Goal: Task Accomplishment & Management: Manage account settings

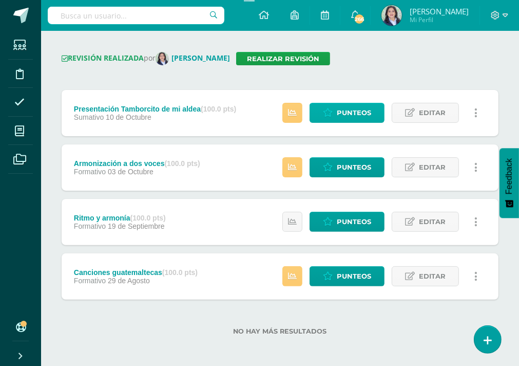
scroll to position [121, 0]
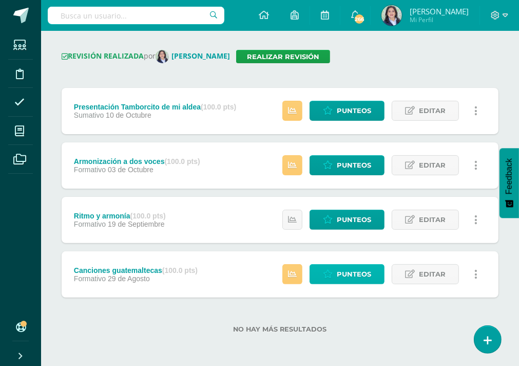
click at [352, 279] on span "Punteos" at bounding box center [354, 273] width 34 height 19
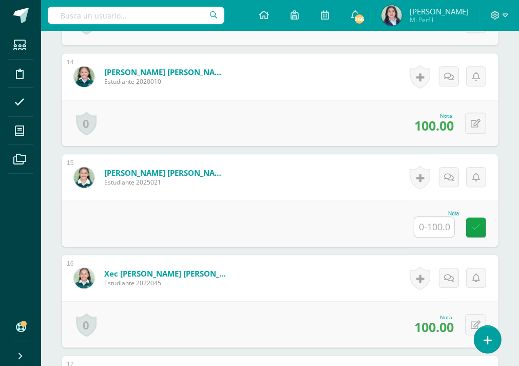
scroll to position [1617, 0]
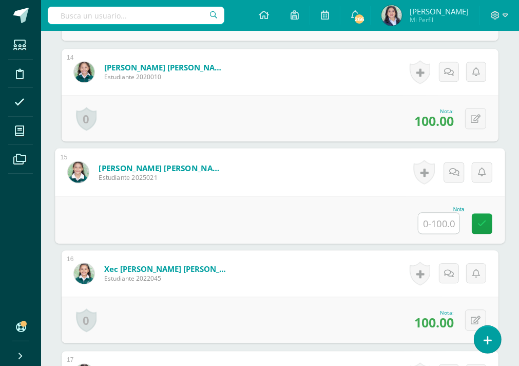
click at [439, 219] on input "text" at bounding box center [439, 223] width 41 height 21
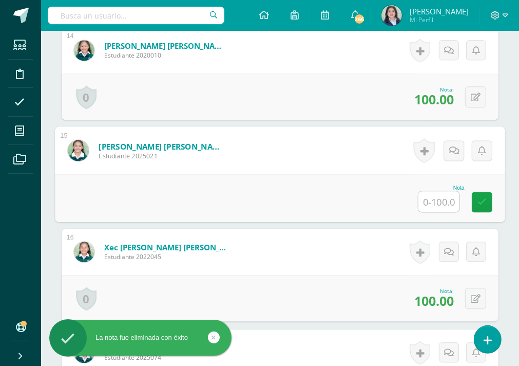
scroll to position [1657, 0]
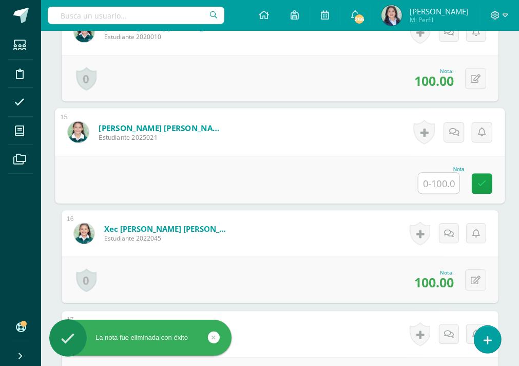
click at [434, 184] on input "text" at bounding box center [439, 183] width 41 height 21
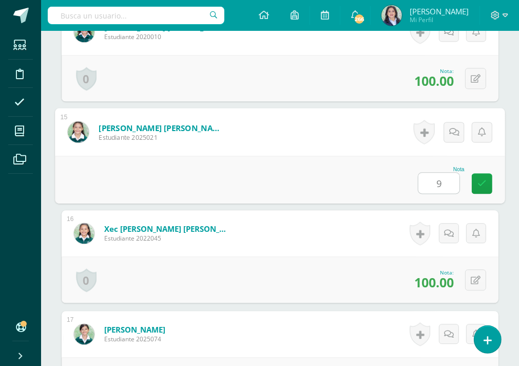
type input "96"
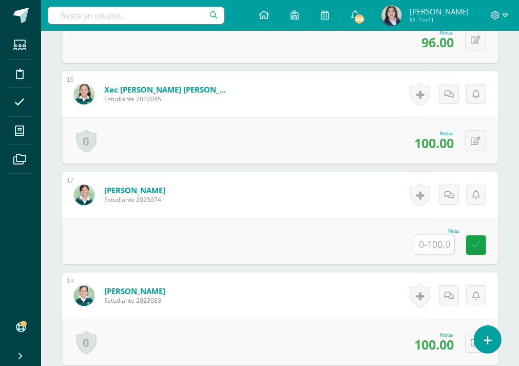
scroll to position [1811, 0]
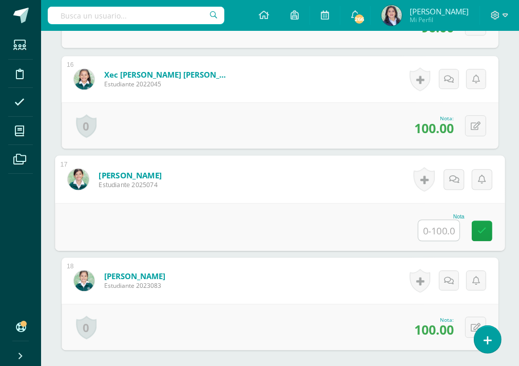
click at [439, 226] on input "text" at bounding box center [439, 230] width 41 height 21
type input "96"
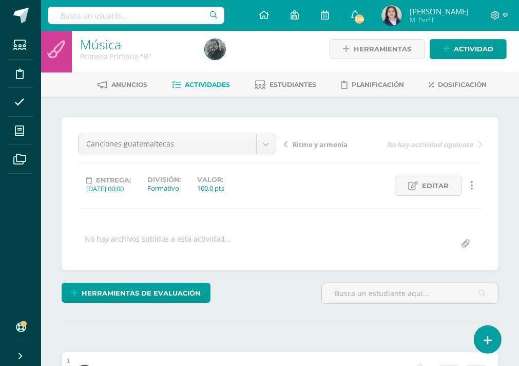
scroll to position [0, 0]
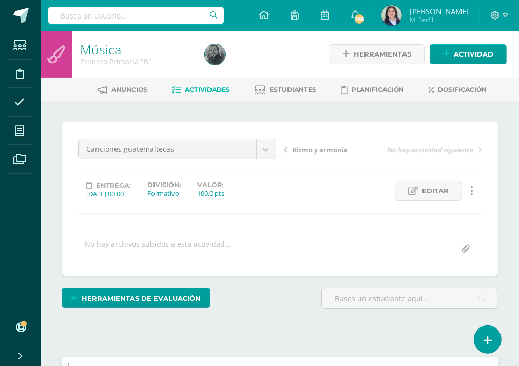
click at [138, 16] on input "text" at bounding box center [136, 15] width 177 height 17
type input "primero"
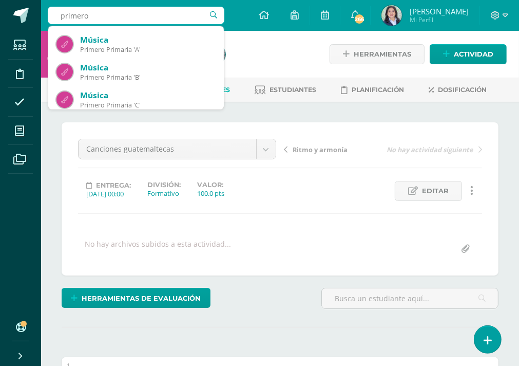
scroll to position [166, 0]
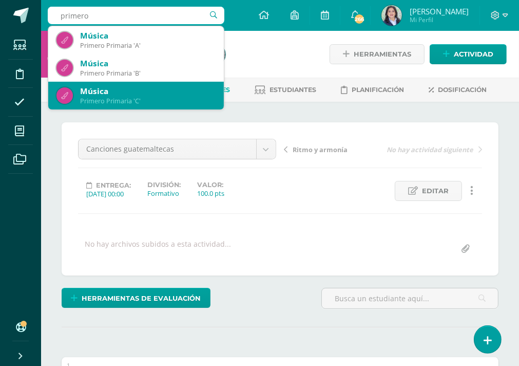
click at [162, 89] on div "Música" at bounding box center [148, 91] width 136 height 11
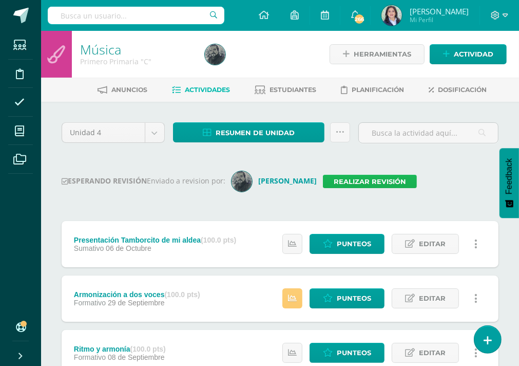
click at [348, 175] on link "Realizar revisión" at bounding box center [370, 181] width 94 height 13
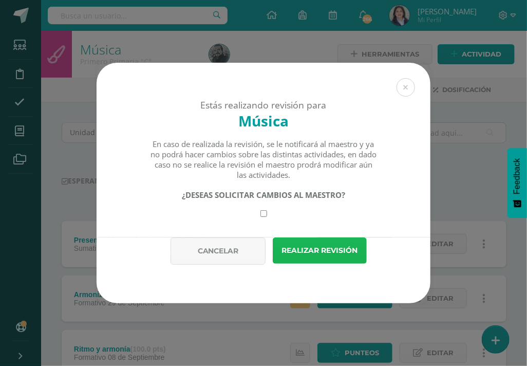
click at [339, 255] on button "Realizar revisión" at bounding box center [320, 250] width 94 height 26
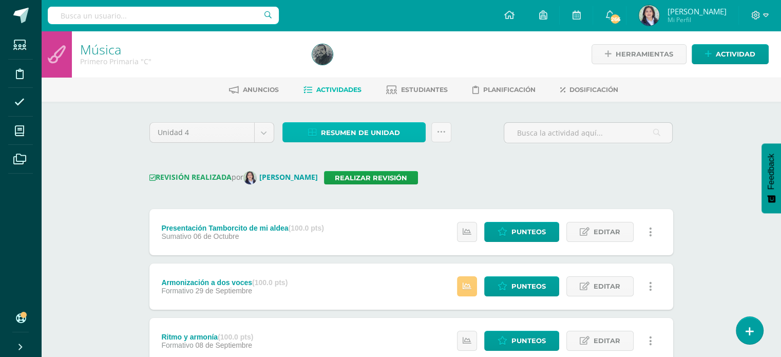
click at [385, 135] on span "Resumen de unidad" at bounding box center [360, 132] width 79 height 19
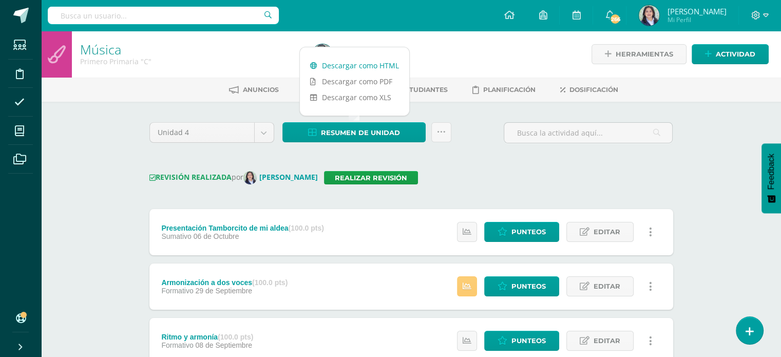
click at [368, 71] on link "Descargar como HTML" at bounding box center [354, 66] width 109 height 16
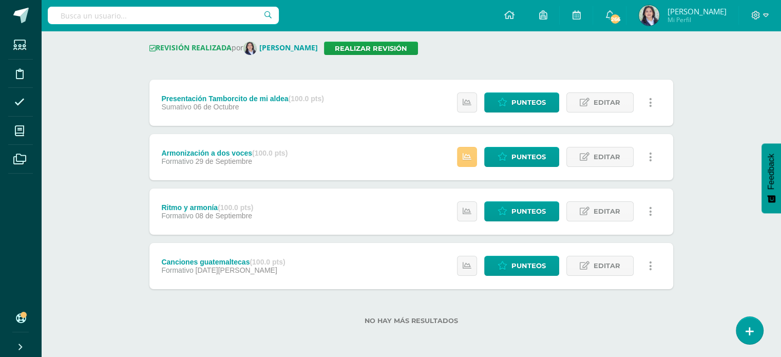
scroll to position [130, 0]
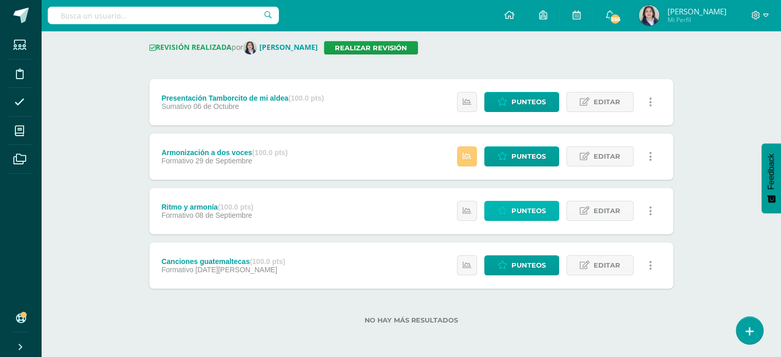
click at [512, 206] on link "Punteos" at bounding box center [521, 211] width 75 height 20
click at [521, 214] on span "Punteos" at bounding box center [529, 210] width 34 height 19
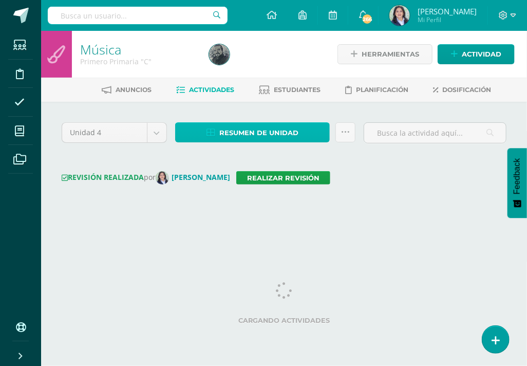
click at [238, 130] on span "Resumen de unidad" at bounding box center [258, 132] width 79 height 19
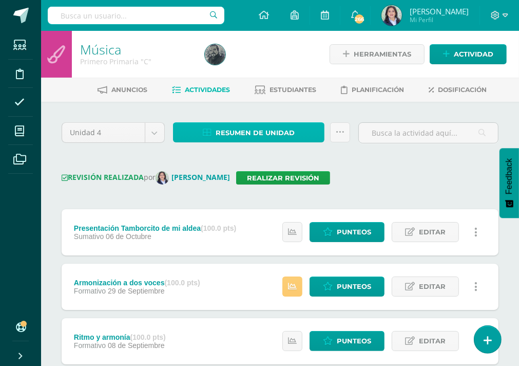
click at [231, 126] on span "Resumen de unidad" at bounding box center [255, 132] width 79 height 19
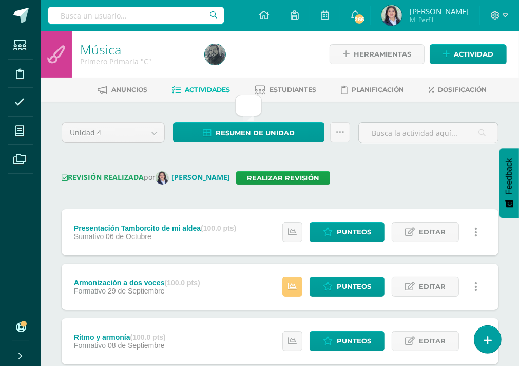
drag, startPoint x: 357, startPoint y: 163, endPoint x: 356, endPoint y: 144, distance: 18.5
click at [358, 163] on div "Unidad 4 Unidad 1 Unidad 2 Unidad 3 Unidad 4 Resumen de unidad Subir actividade…" at bounding box center [280, 294] width 445 height 344
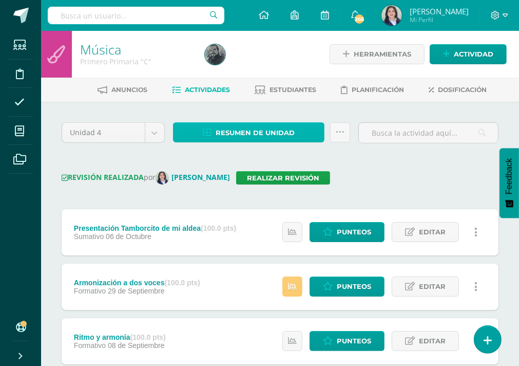
click at [223, 138] on span "Resumen de unidad" at bounding box center [255, 132] width 79 height 19
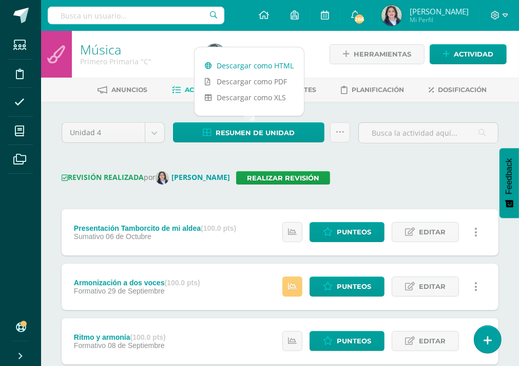
click at [277, 67] on link "Descargar como HTML" at bounding box center [249, 66] width 109 height 16
click at [383, 182] on div "REVISIÓN REALIZADA por Claudia Ordóñez Realizar revisión" at bounding box center [280, 177] width 437 height 13
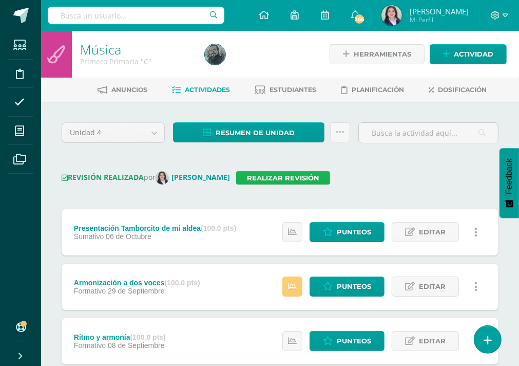
click at [301, 180] on link "Realizar revisión" at bounding box center [283, 177] width 94 height 13
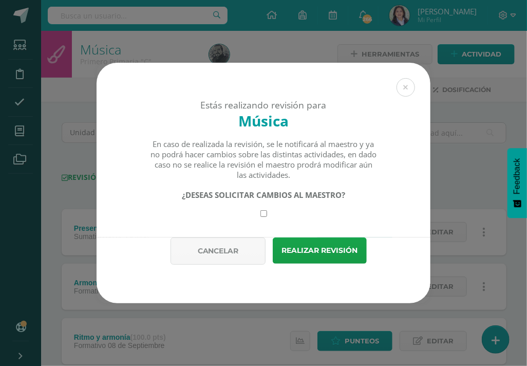
click at [264, 216] on input "checkbox" at bounding box center [263, 213] width 7 height 7
checkbox input "true"
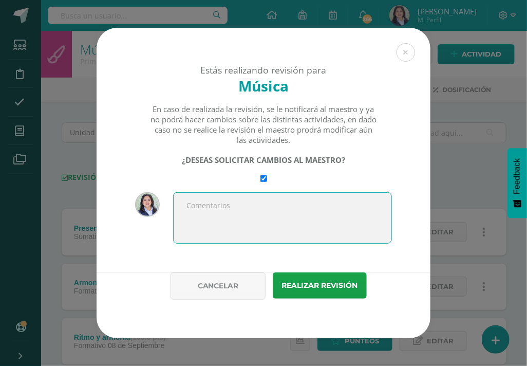
click at [259, 210] on textarea at bounding box center [282, 217] width 219 height 51
type textarea "Completar casillas de PMA"
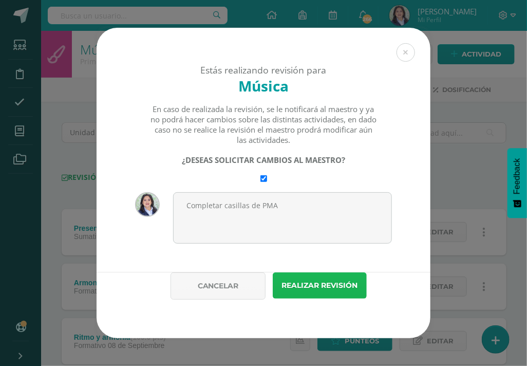
click at [312, 287] on button "Realizar revisión" at bounding box center [320, 285] width 94 height 26
click at [315, 287] on button "Realizar revisión" at bounding box center [320, 285] width 94 height 26
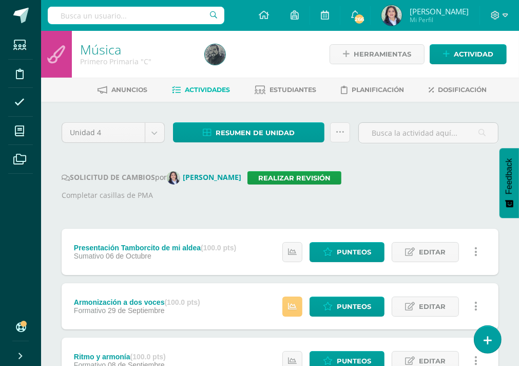
click at [80, 10] on input "text" at bounding box center [136, 15] width 177 height 17
type input "primero"
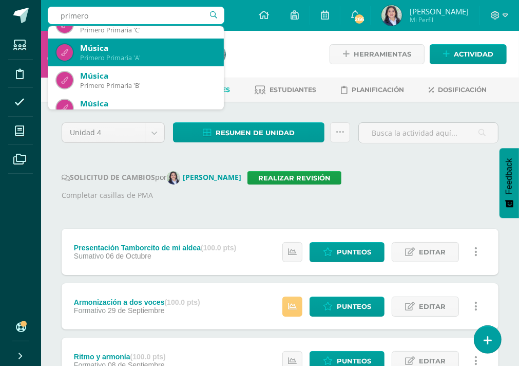
scroll to position [166, 0]
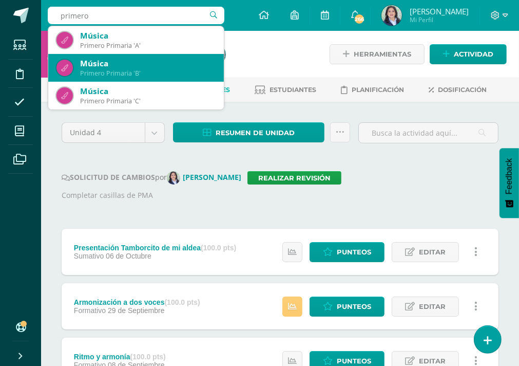
click at [141, 72] on div "Primero Primaria 'B'" at bounding box center [148, 73] width 136 height 9
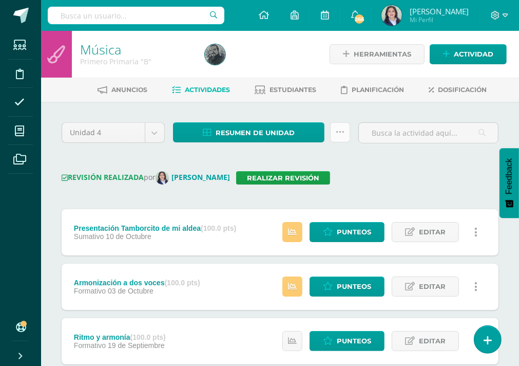
click at [343, 133] on icon at bounding box center [340, 132] width 9 height 9
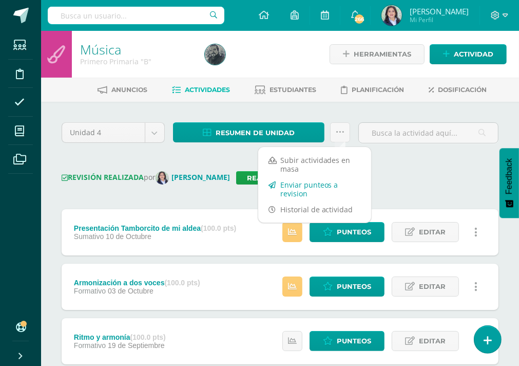
click at [304, 187] on link "Enviar punteos a revision" at bounding box center [314, 189] width 113 height 25
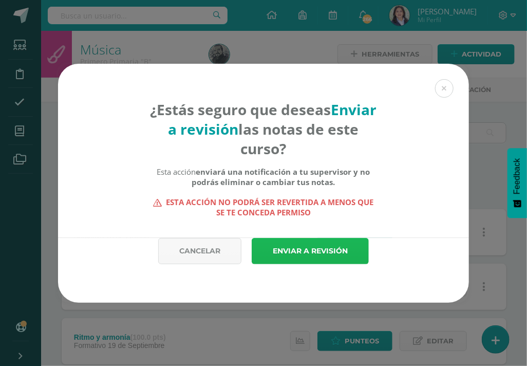
click at [298, 247] on link "Enviar a revisión" at bounding box center [310, 251] width 117 height 26
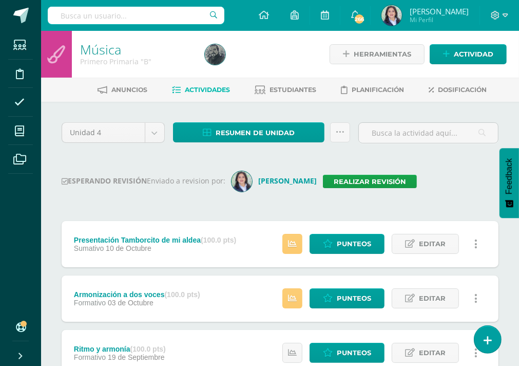
click at [464, 176] on div "ESPERANDO REVISIÓN Enviado a revision por: [PERSON_NAME] Realizar revisión" at bounding box center [280, 181] width 437 height 21
click at [134, 17] on input "text" at bounding box center [136, 15] width 177 height 17
type input "segundo"
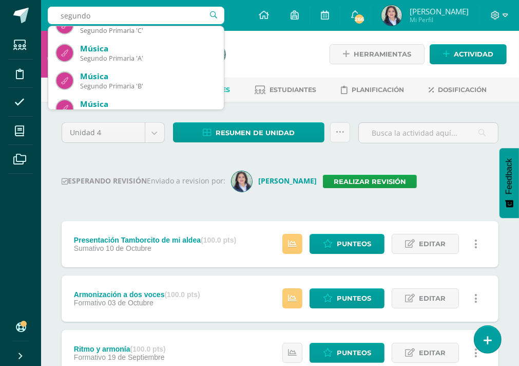
scroll to position [154, 0]
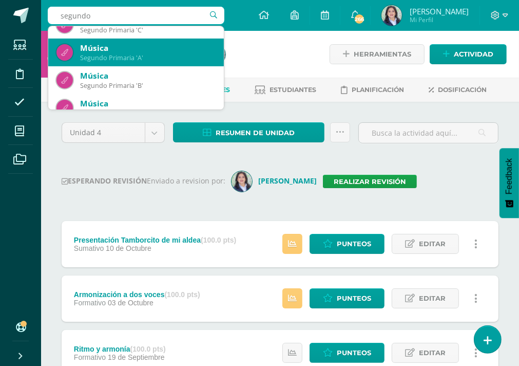
click at [121, 55] on div "Segundo Primaria 'A'" at bounding box center [148, 57] width 136 height 9
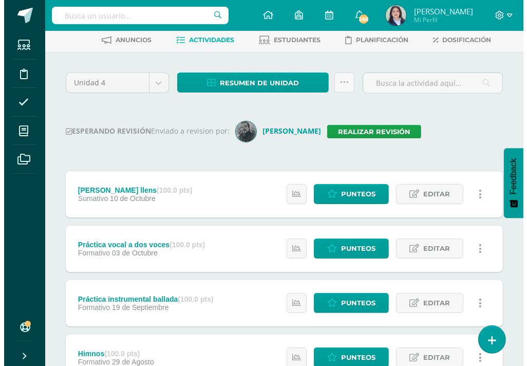
scroll to position [51, 0]
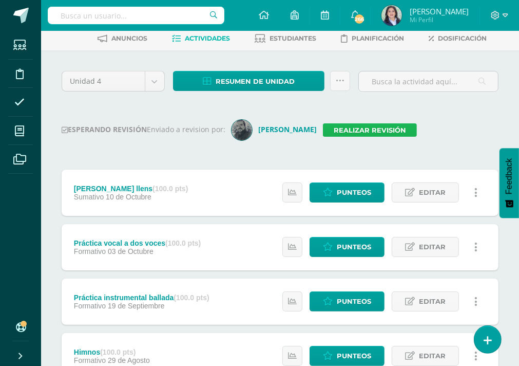
click at [361, 123] on link "Realizar revisión" at bounding box center [370, 129] width 94 height 13
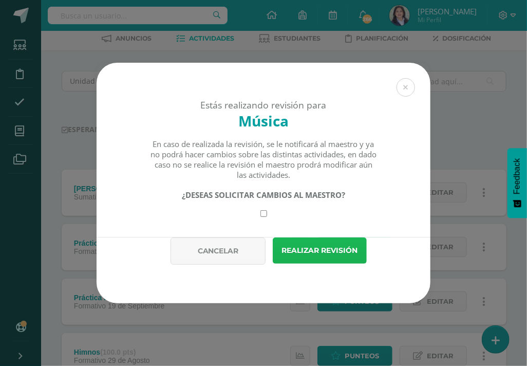
click at [313, 250] on button "Realizar revisión" at bounding box center [320, 250] width 94 height 26
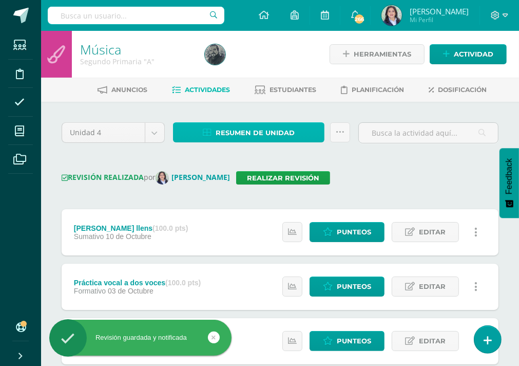
click at [288, 130] on span "Resumen de unidad" at bounding box center [255, 132] width 79 height 19
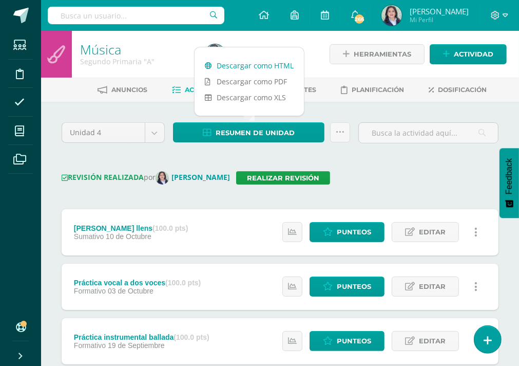
click at [267, 62] on link "Descargar como HTML" at bounding box center [249, 66] width 109 height 16
click at [273, 174] on link "Realizar revisión" at bounding box center [283, 177] width 94 height 13
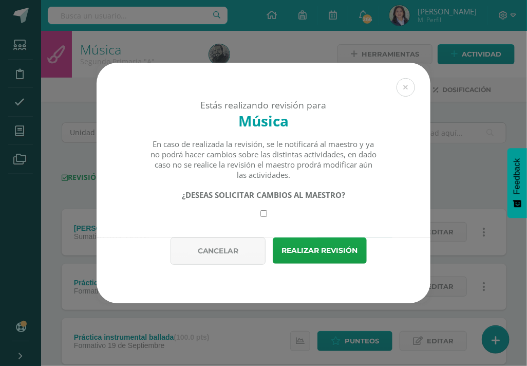
click at [261, 215] on input "checkbox" at bounding box center [263, 213] width 7 height 7
checkbox input "true"
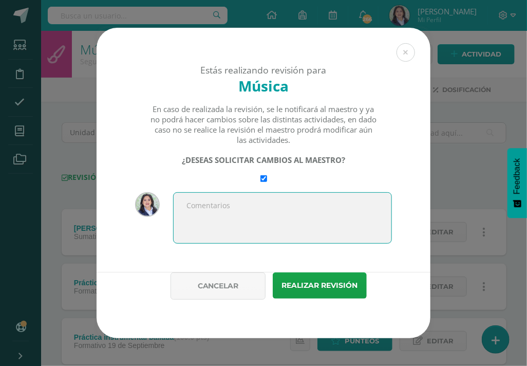
click at [264, 201] on textarea at bounding box center [282, 217] width 219 height 51
click at [242, 205] on textarea "Completar casilla PMA" at bounding box center [282, 217] width 219 height 51
type textarea "Completar casillas PMA"
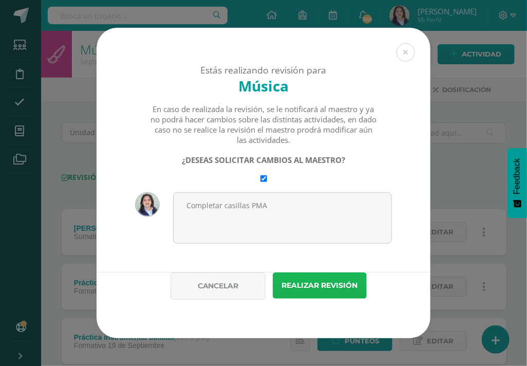
click at [312, 288] on button "Realizar revisión" at bounding box center [320, 285] width 94 height 26
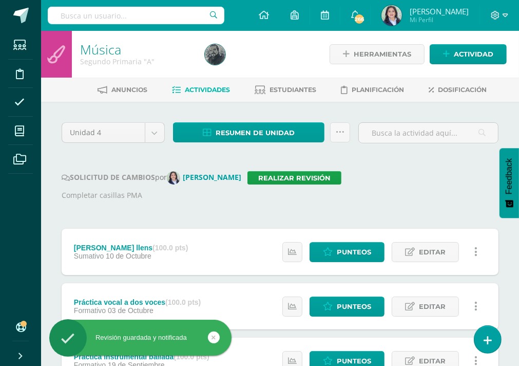
click at [147, 15] on input "text" at bounding box center [136, 15] width 177 height 17
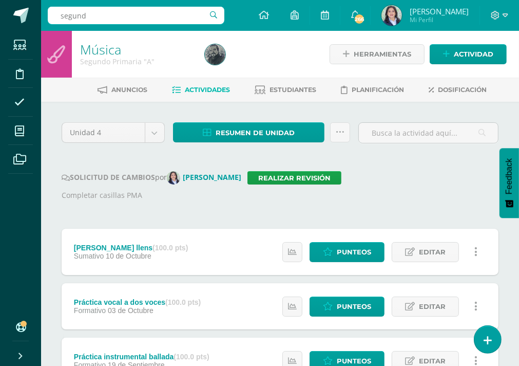
type input "segundo"
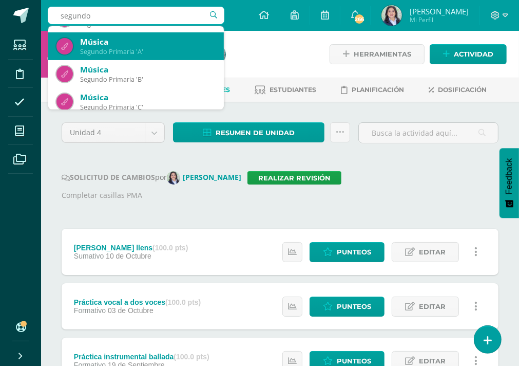
scroll to position [164, 0]
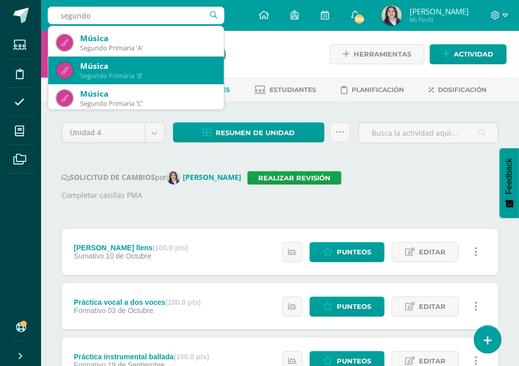
click at [127, 75] on div "Segundo Primaria 'B'" at bounding box center [148, 75] width 136 height 9
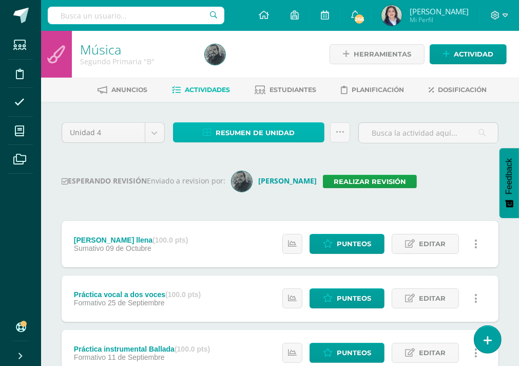
click at [264, 130] on span "Resumen de unidad" at bounding box center [255, 132] width 79 height 19
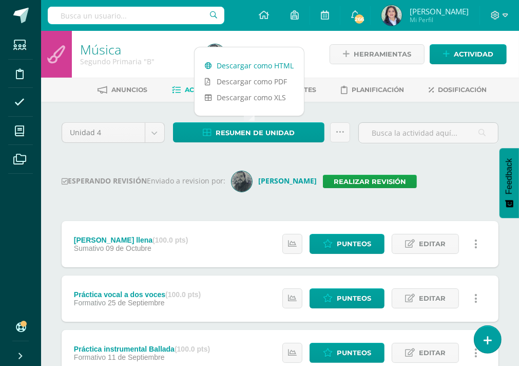
click at [263, 67] on link "Descargar como HTML" at bounding box center [249, 66] width 109 height 16
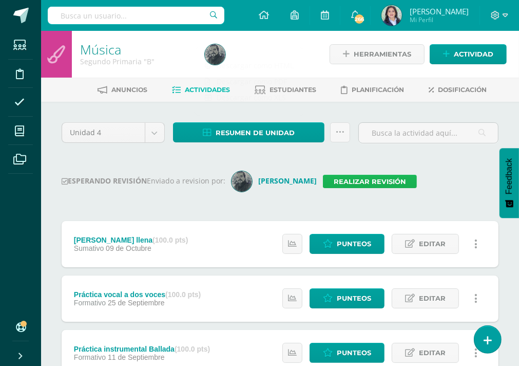
click at [363, 181] on link "Realizar revisión" at bounding box center [370, 181] width 94 height 13
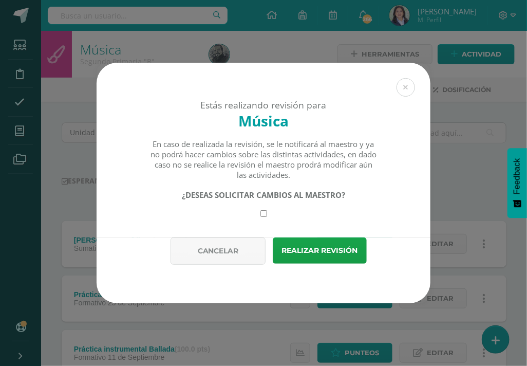
click at [261, 213] on input "checkbox" at bounding box center [263, 213] width 7 height 7
checkbox input "true"
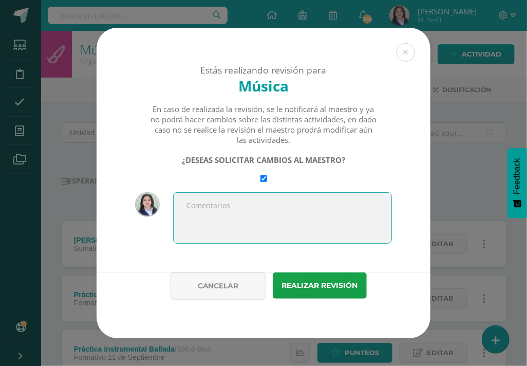
click at [254, 204] on textarea at bounding box center [282, 217] width 219 height 51
type textarea "Completar casillas PMA"
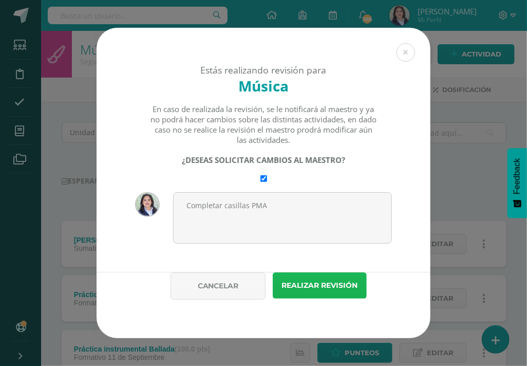
click at [304, 279] on button "Realizar revisión" at bounding box center [320, 285] width 94 height 26
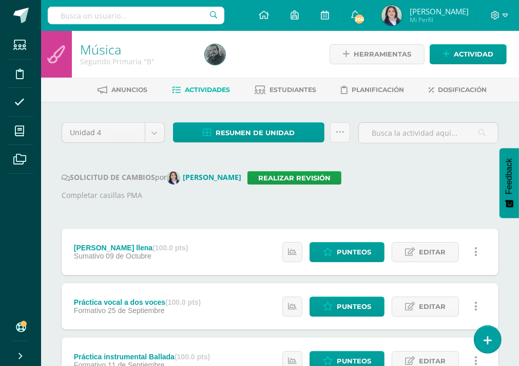
click at [134, 17] on input "text" at bounding box center [136, 15] width 177 height 17
type input "segundo"
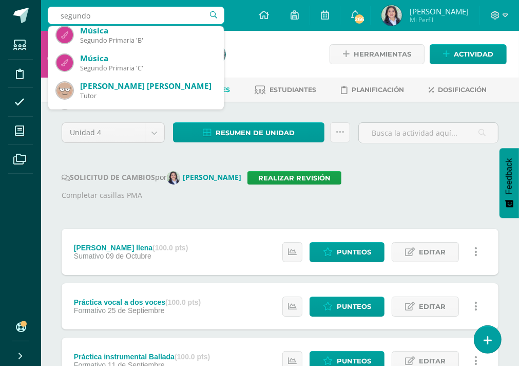
scroll to position [205, 0]
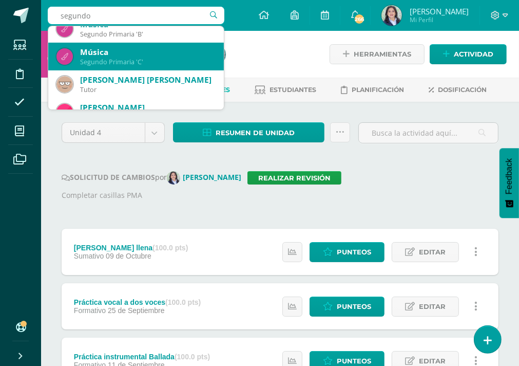
click at [126, 60] on div "Segundo Primaria 'C'" at bounding box center [148, 62] width 136 height 9
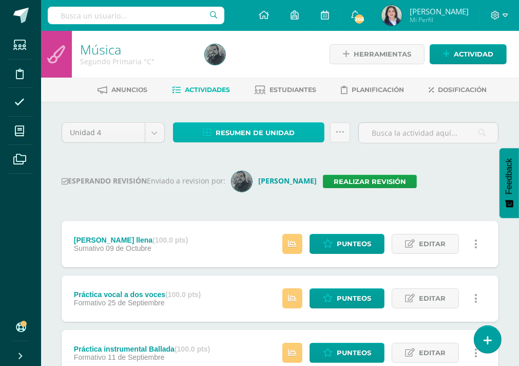
click at [275, 132] on span "Resumen de unidad" at bounding box center [255, 132] width 79 height 19
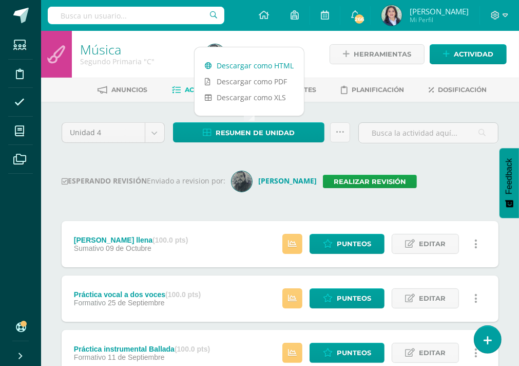
click at [247, 64] on link "Descargar como HTML" at bounding box center [249, 66] width 109 height 16
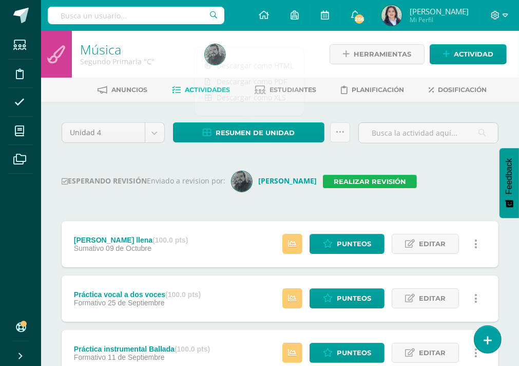
click at [373, 176] on link "Realizar revisión" at bounding box center [370, 181] width 94 height 13
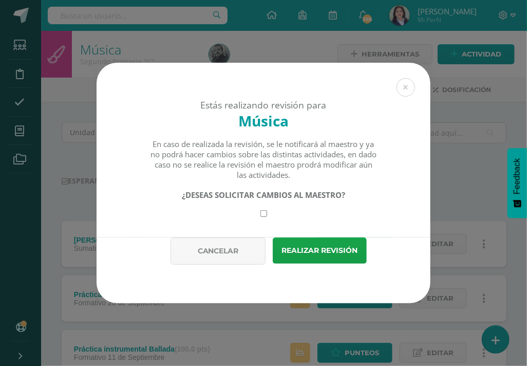
click at [262, 214] on input "checkbox" at bounding box center [263, 213] width 7 height 7
checkbox input "true"
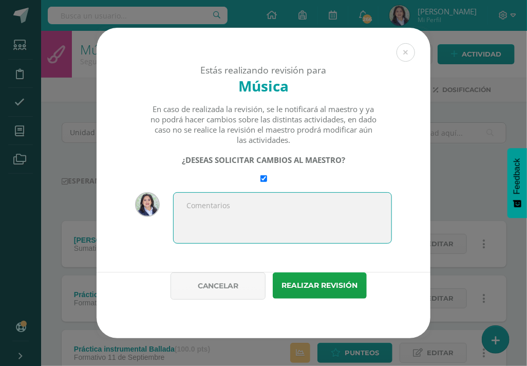
click at [267, 202] on textarea at bounding box center [282, 217] width 219 height 51
type textarea "Completar casillas PMA"
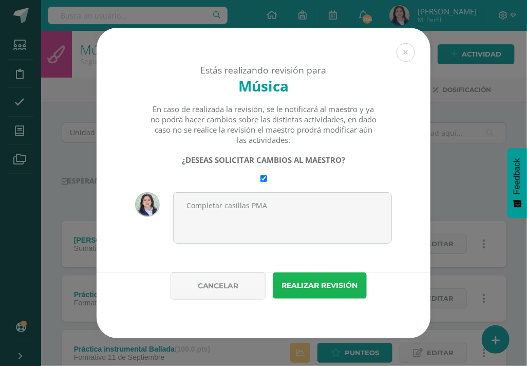
click at [326, 289] on button "Realizar revisión" at bounding box center [320, 285] width 94 height 26
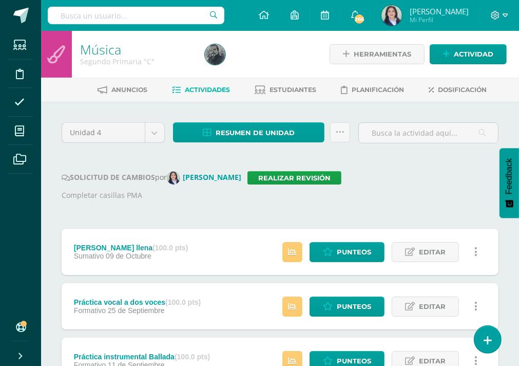
click at [137, 18] on input "text" at bounding box center [136, 15] width 177 height 17
type input "primero"
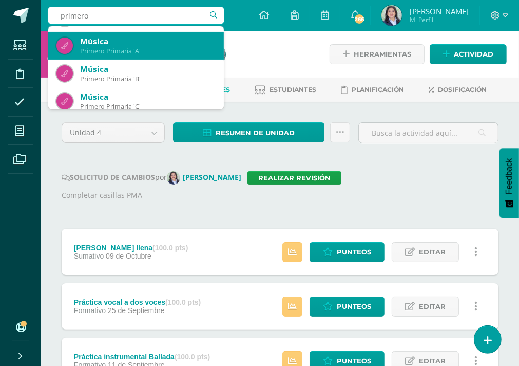
scroll to position [166, 0]
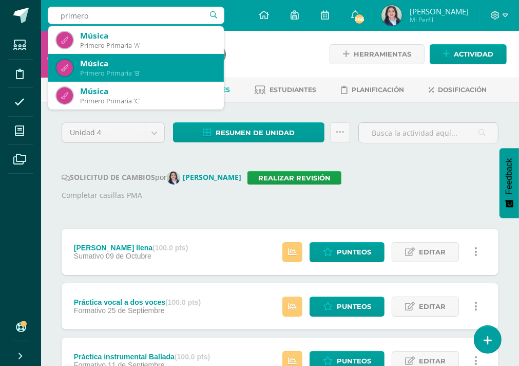
click at [152, 71] on div "Primero Primaria 'B'" at bounding box center [148, 73] width 136 height 9
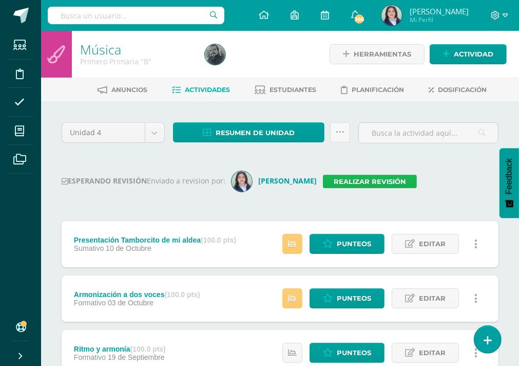
click at [355, 180] on link "Realizar revisión" at bounding box center [370, 181] width 94 height 13
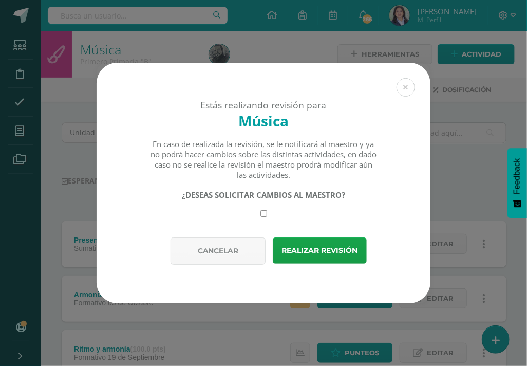
click at [262, 212] on input "checkbox" at bounding box center [263, 213] width 7 height 7
checkbox input "true"
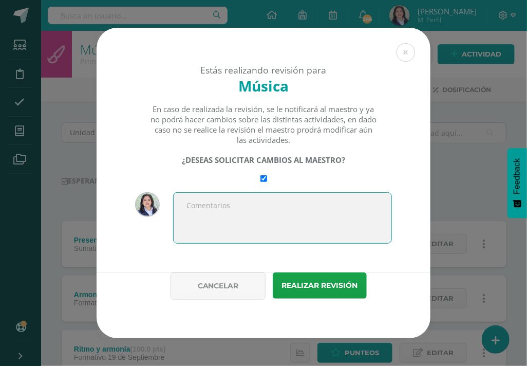
click at [220, 211] on textarea at bounding box center [282, 217] width 219 height 51
type textarea "Completar casillas PMA"
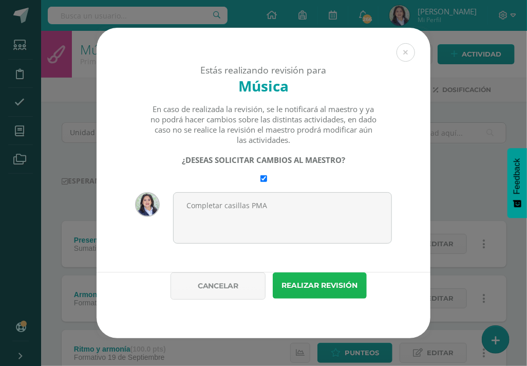
click at [355, 285] on button "Realizar revisión" at bounding box center [320, 285] width 94 height 26
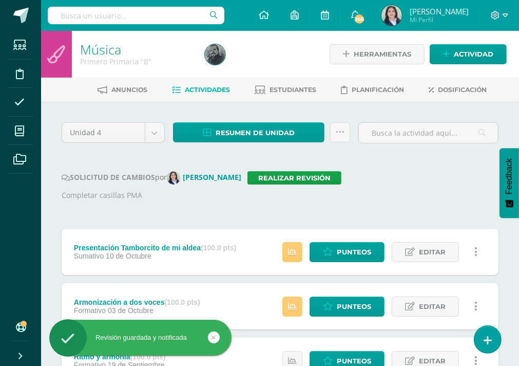
click at [406, 205] on div "Unidad 4 Unidad 1 Unidad 2 Unidad 3 Unidad 4 Resumen de unidad Descargar como H…" at bounding box center [280, 304] width 445 height 364
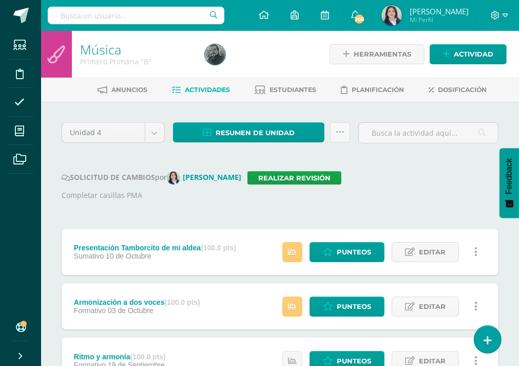
click at [123, 14] on input "text" at bounding box center [136, 15] width 177 height 17
type input "I curso"
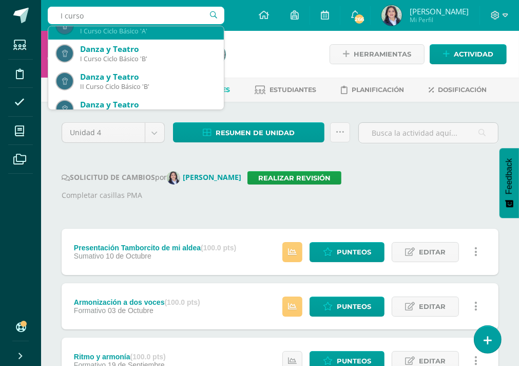
scroll to position [154, 0]
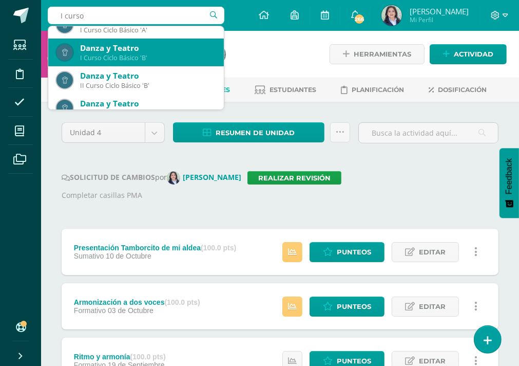
click at [161, 59] on div "I Curso Ciclo Básico 'B'" at bounding box center [148, 57] width 136 height 9
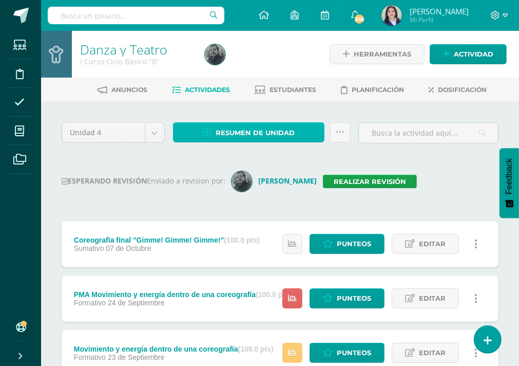
click at [277, 129] on span "Resumen de unidad" at bounding box center [255, 132] width 79 height 19
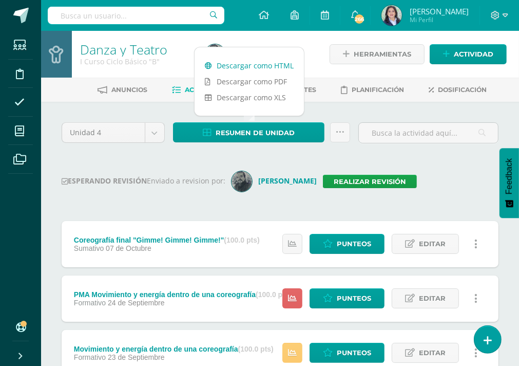
click at [258, 63] on link "Descargar como HTML" at bounding box center [249, 66] width 109 height 16
click at [106, 13] on input "text" at bounding box center [136, 15] width 177 height 17
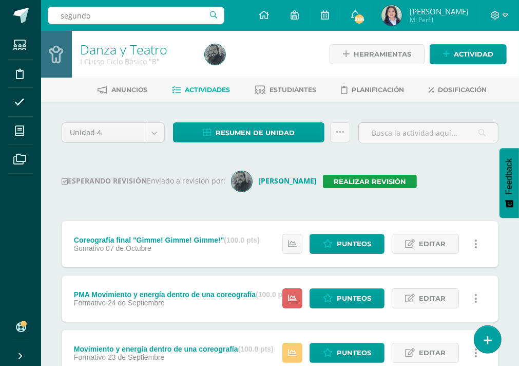
click at [115, 12] on input "segundo" at bounding box center [136, 15] width 177 height 17
click at [113, 14] on input "segundo" at bounding box center [136, 15] width 177 height 17
drag, startPoint x: 129, startPoint y: 18, endPoint x: 90, endPoint y: 18, distance: 39.0
click at [127, 18] on input "segundo" at bounding box center [136, 15] width 177 height 17
click at [90, 18] on input "segundo" at bounding box center [136, 15] width 177 height 17
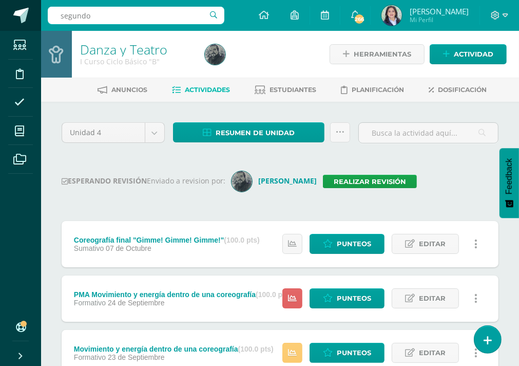
click at [32, 18] on body "Estudiantes Disciplina Asistencia Mis cursos Archivos Soporte Ayuda Reportar un…" at bounding box center [259, 331] width 519 height 662
drag, startPoint x: 131, startPoint y: 17, endPoint x: 12, endPoint y: 17, distance: 119.7
click at [12, 17] on body "Estudiantes Disciplina Asistencia Mis cursos Archivos Soporte Ayuda Reportar un…" at bounding box center [259, 331] width 519 height 662
type input "segundo"
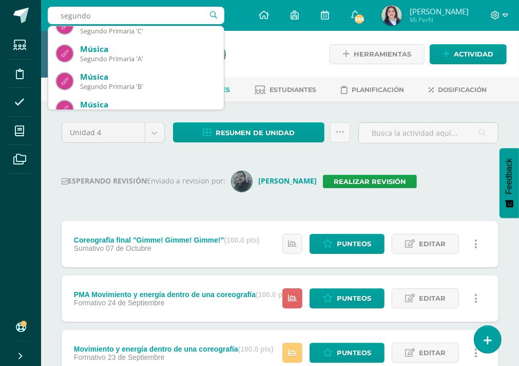
scroll to position [154, 0]
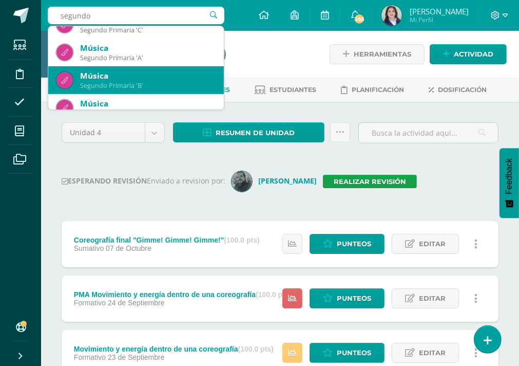
click at [123, 76] on div "Música" at bounding box center [148, 75] width 136 height 11
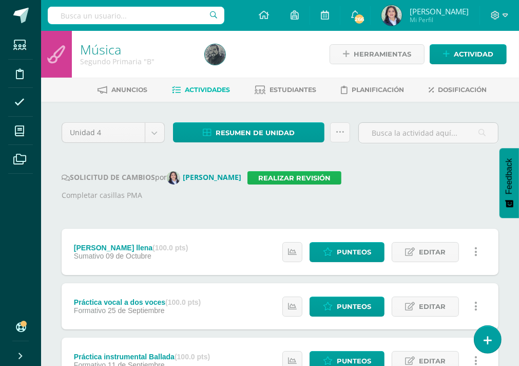
click at [307, 179] on link "Realizar revisión" at bounding box center [295, 177] width 94 height 13
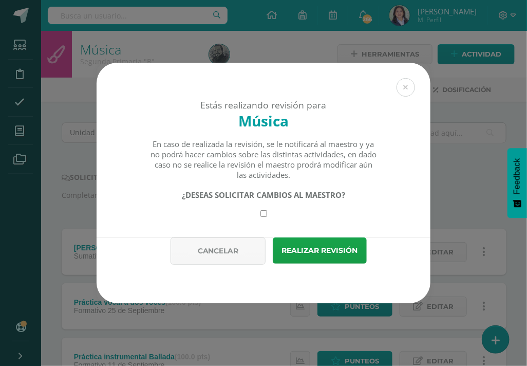
click at [265, 215] on input "checkbox" at bounding box center [263, 213] width 7 height 7
checkbox input "true"
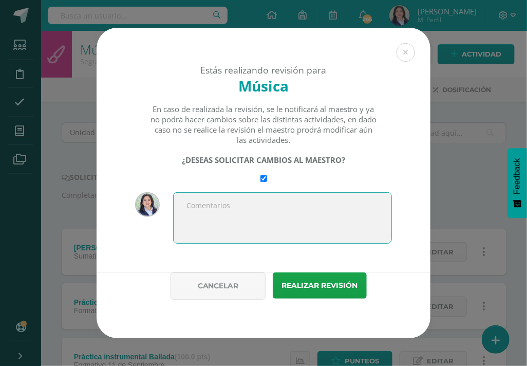
click at [263, 206] on textarea at bounding box center [282, 217] width 219 height 51
type textarea "C"
type textarea "Completar casillas PMA"
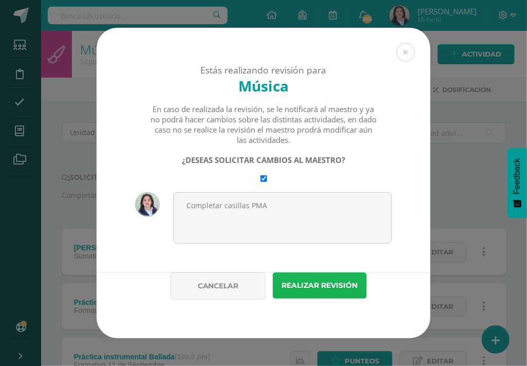
click at [315, 283] on button "Realizar revisión" at bounding box center [320, 285] width 94 height 26
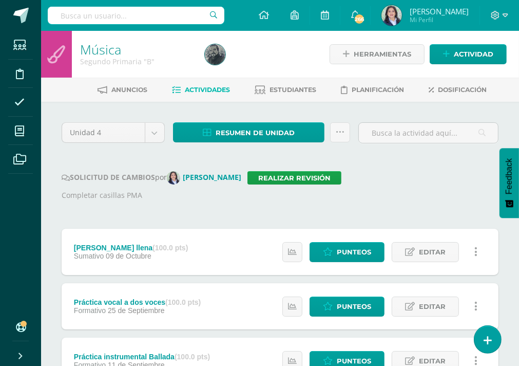
click at [100, 15] on input "text" at bounding box center [136, 15] width 177 height 17
type input "I curso"
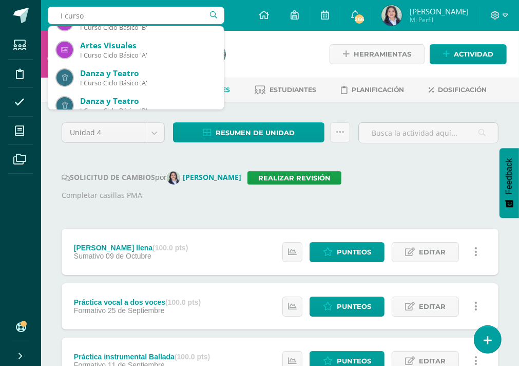
scroll to position [103, 0]
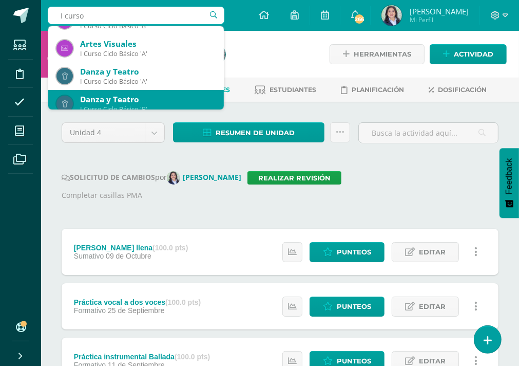
click at [148, 98] on div "Danza y Teatro" at bounding box center [148, 99] width 136 height 11
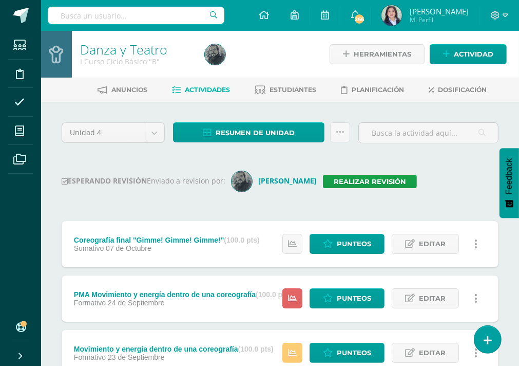
click at [119, 15] on input "text" at bounding box center [136, 15] width 177 height 17
type input "II curso"
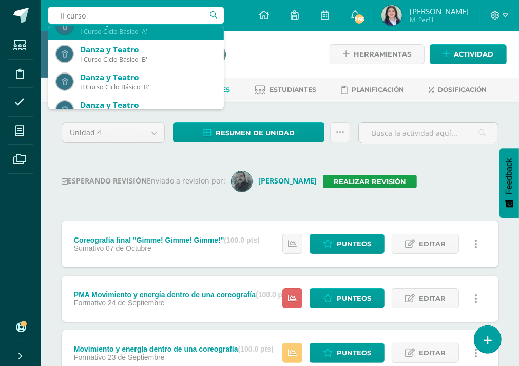
scroll to position [154, 0]
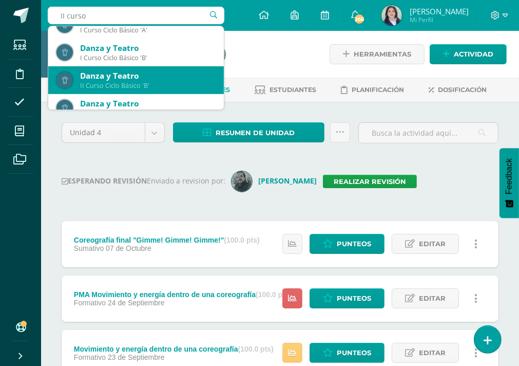
click at [152, 79] on div "Danza y Teatro" at bounding box center [148, 75] width 136 height 11
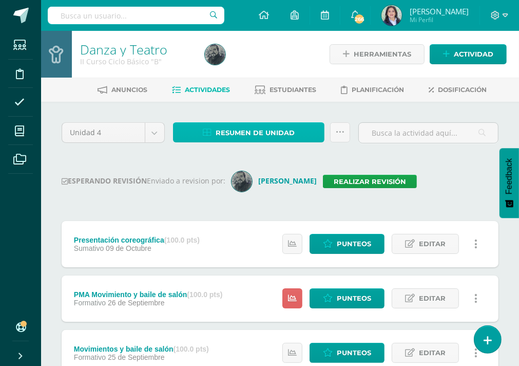
click at [269, 132] on span "Resumen de unidad" at bounding box center [255, 132] width 79 height 19
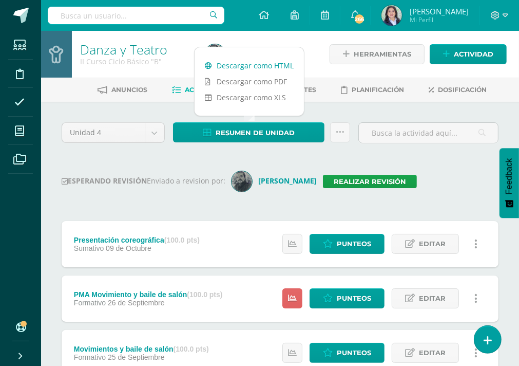
click at [266, 65] on link "Descargar como HTML" at bounding box center [249, 66] width 109 height 16
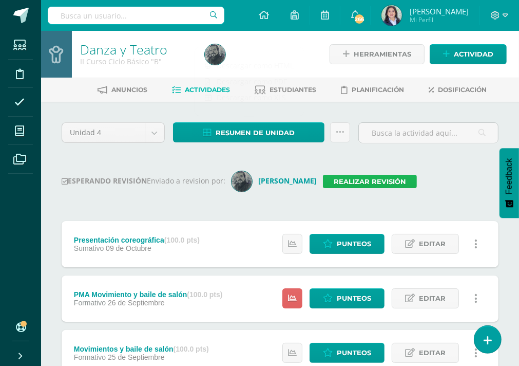
drag, startPoint x: 358, startPoint y: 181, endPoint x: 392, endPoint y: 202, distance: 39.5
click at [358, 180] on link "Realizar revisión" at bounding box center [370, 181] width 94 height 13
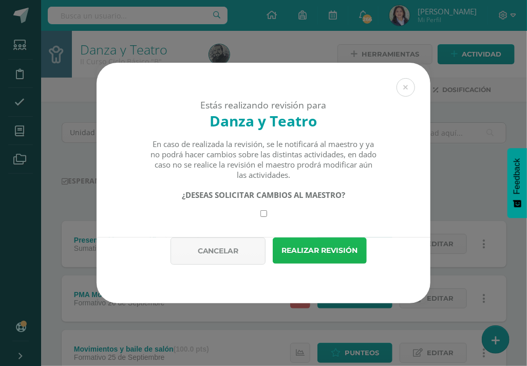
click at [339, 246] on button "Realizar revisión" at bounding box center [320, 250] width 94 height 26
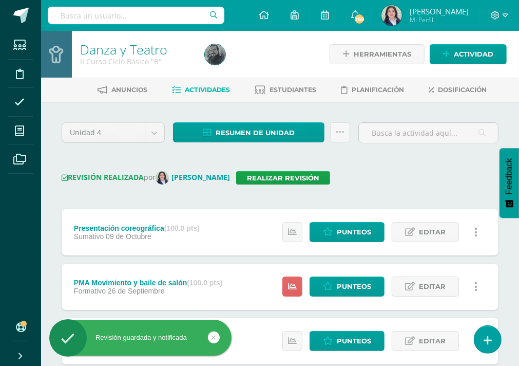
click at [134, 14] on input "text" at bounding box center [136, 15] width 177 height 17
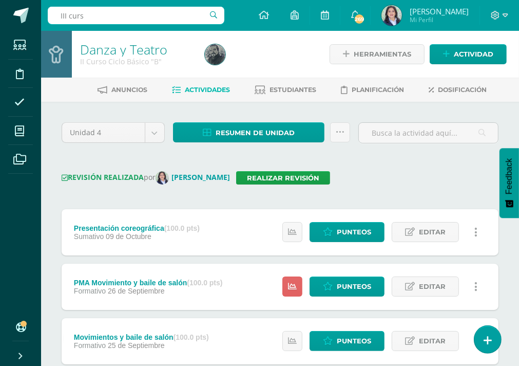
type input "III curso"
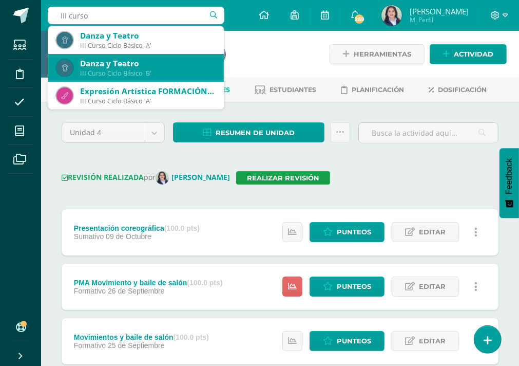
click at [120, 59] on div "Danza y Teatro" at bounding box center [148, 63] width 136 height 11
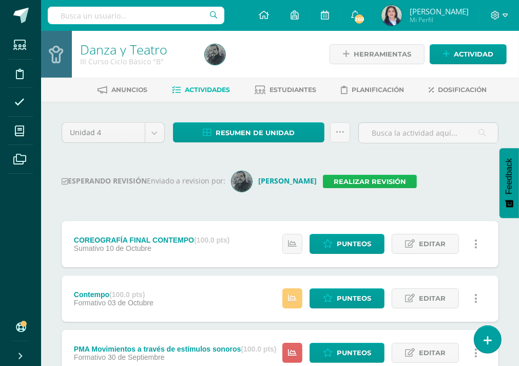
click at [344, 178] on link "Realizar revisión" at bounding box center [370, 181] width 94 height 13
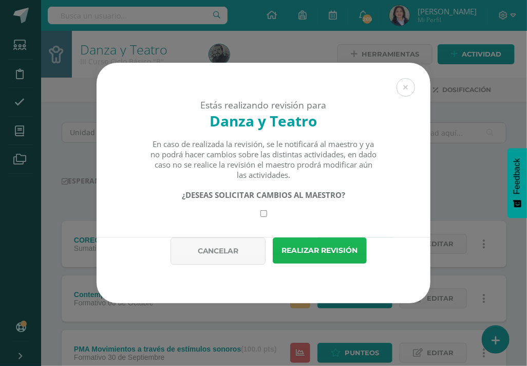
click at [305, 249] on button "Realizar revisión" at bounding box center [320, 250] width 94 height 26
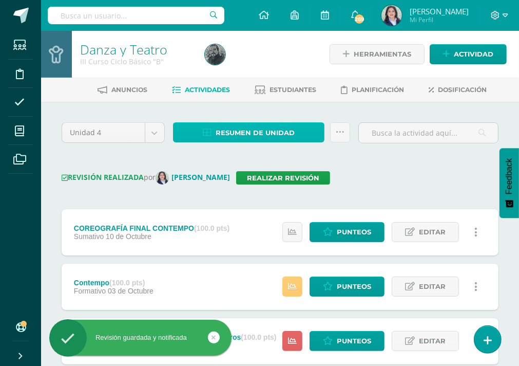
click at [257, 131] on span "Resumen de unidad" at bounding box center [255, 132] width 79 height 19
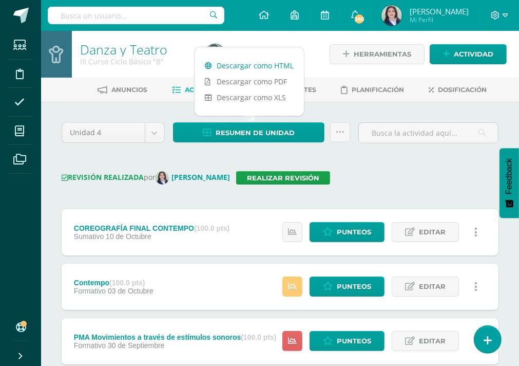
click at [255, 63] on link "Descargar como HTML" at bounding box center [249, 66] width 109 height 16
drag, startPoint x: 386, startPoint y: 168, endPoint x: 387, endPoint y: 160, distance: 7.8
click at [386, 168] on div "Unidad 4 Unidad 1 Unidad 2 Unidad 3 Unidad 4 Resumen de unidad Subir actividade…" at bounding box center [280, 348] width 445 height 453
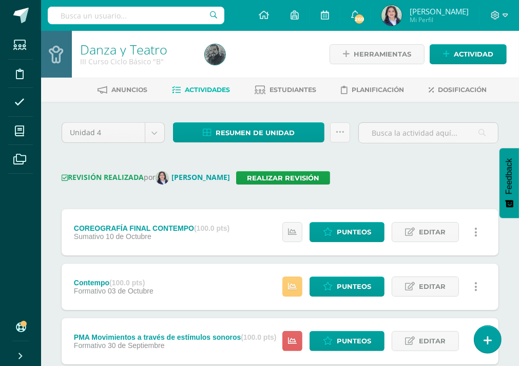
click at [109, 16] on input "text" at bounding box center [136, 15] width 177 height 17
type input "i"
type input "I curso"
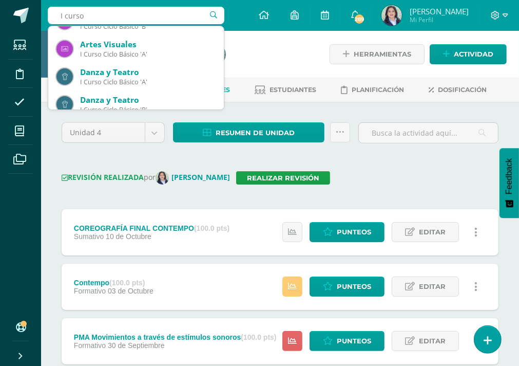
scroll to position [103, 0]
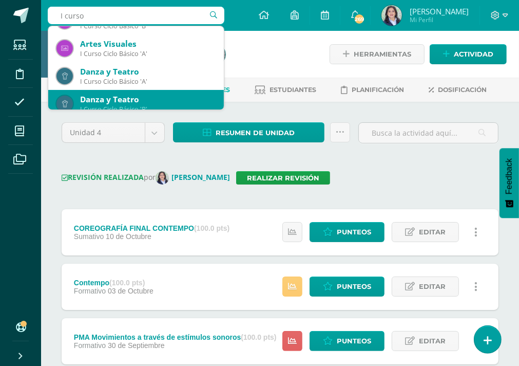
click at [171, 101] on div "Danza y Teatro" at bounding box center [148, 99] width 136 height 11
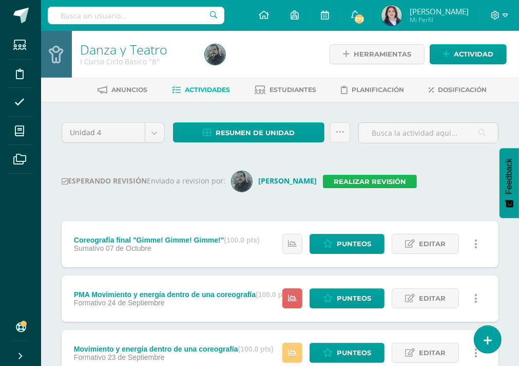
click at [345, 185] on link "Realizar revisión" at bounding box center [370, 181] width 94 height 13
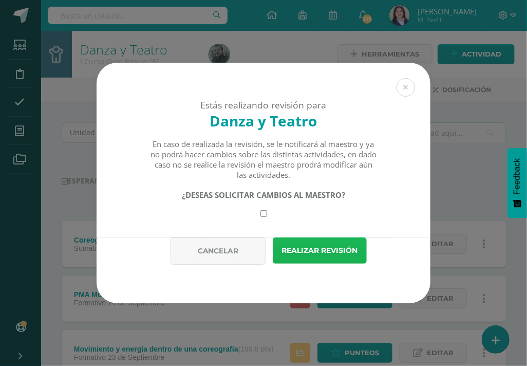
click at [323, 246] on button "Realizar revisión" at bounding box center [320, 250] width 94 height 26
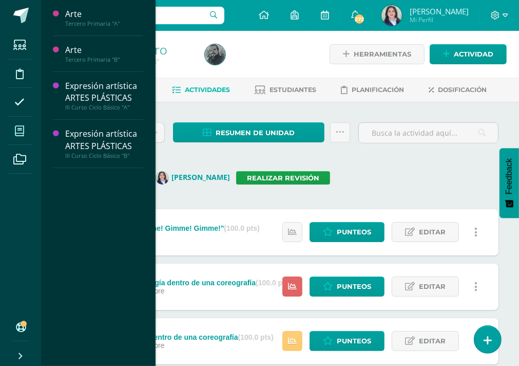
click at [24, 133] on icon at bounding box center [19, 131] width 9 height 10
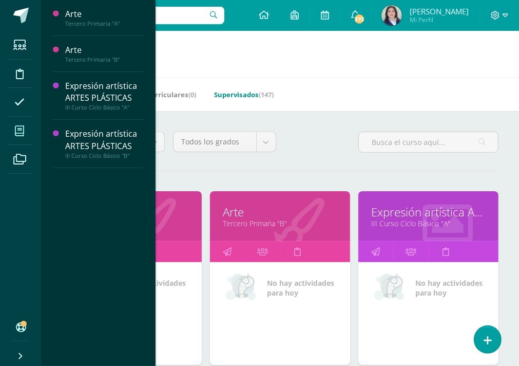
click at [239, 97] on link "Supervisados (147)" at bounding box center [244, 94] width 60 height 16
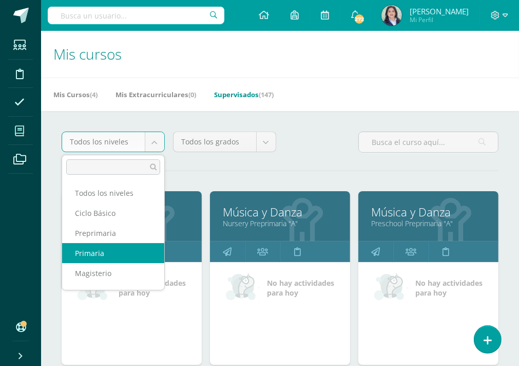
select select "6"
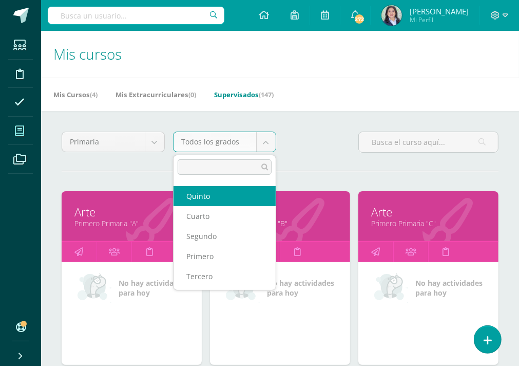
scroll to position [37, 0]
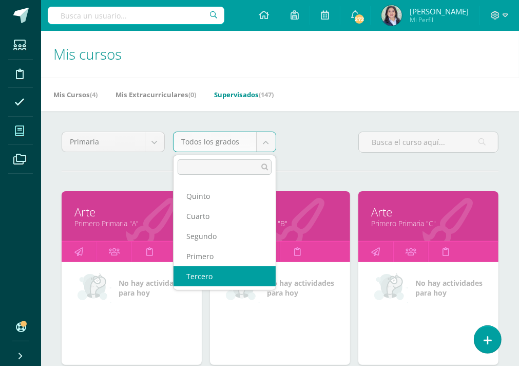
select select "14"
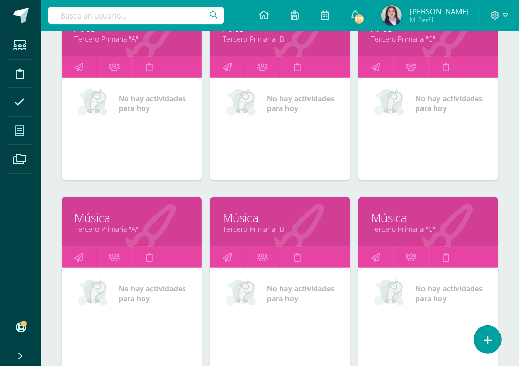
scroll to position [205, 0]
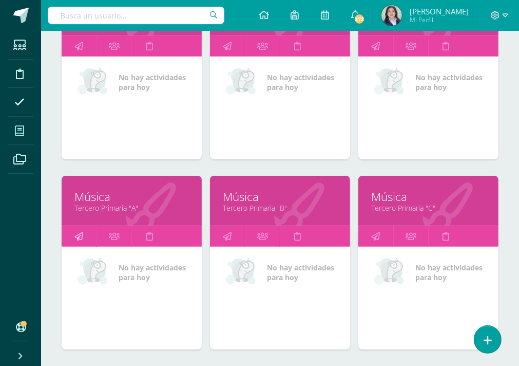
click at [74, 234] on link at bounding box center [79, 236] width 35 height 21
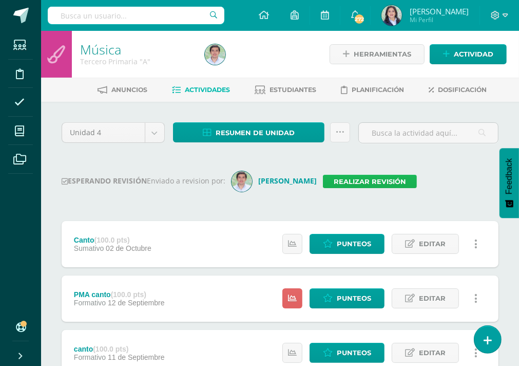
click at [383, 181] on link "Realizar revisión" at bounding box center [370, 181] width 94 height 13
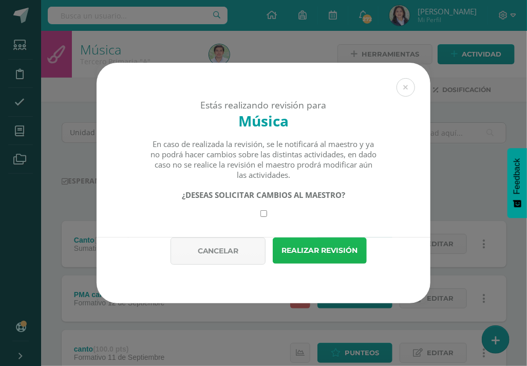
click at [335, 253] on button "Realizar revisión" at bounding box center [320, 250] width 94 height 26
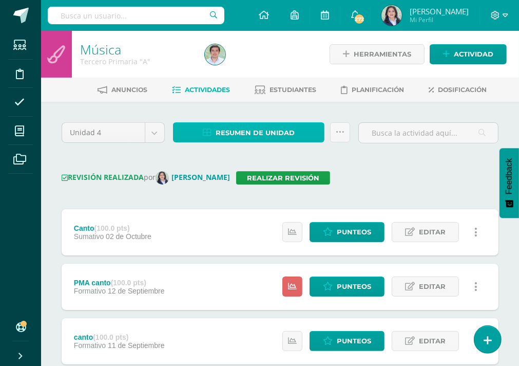
click at [274, 133] on span "Resumen de unidad" at bounding box center [255, 132] width 79 height 19
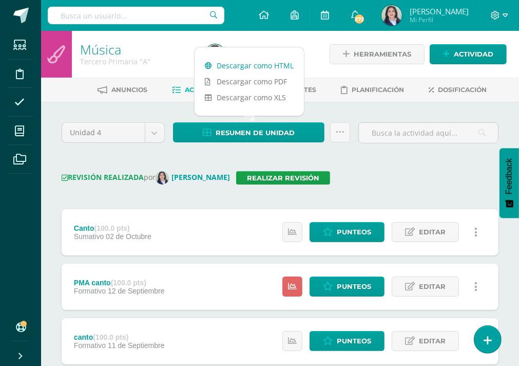
click at [260, 65] on link "Descargar como HTML" at bounding box center [249, 66] width 109 height 16
click at [338, 128] on icon at bounding box center [340, 132] width 9 height 9
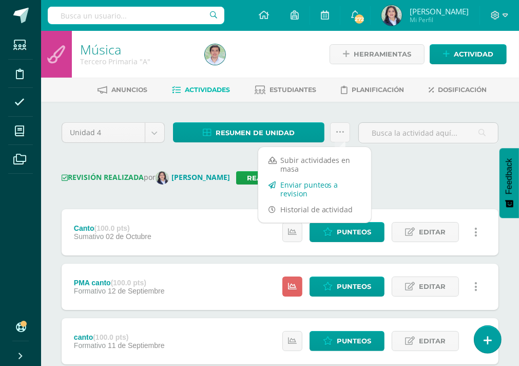
click at [316, 184] on link "Enviar punteos a revision" at bounding box center [314, 189] width 113 height 25
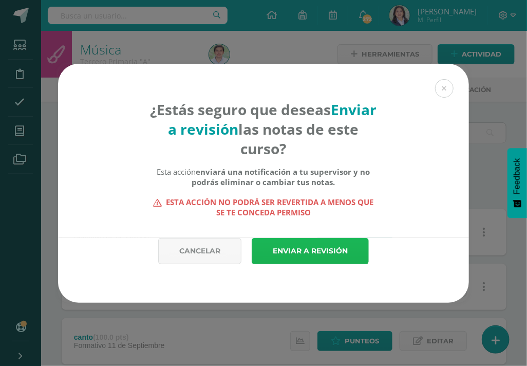
click at [314, 254] on link "Enviar a revisión" at bounding box center [310, 251] width 117 height 26
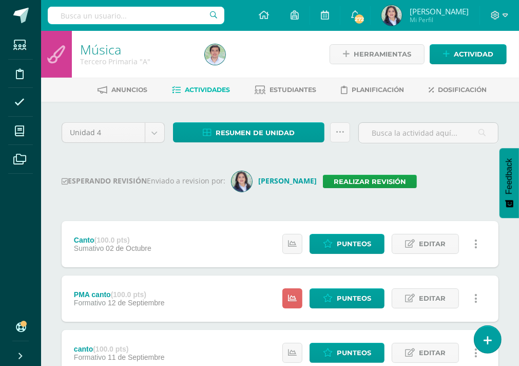
click at [112, 12] on input "text" at bounding box center [136, 15] width 177 height 17
type input "tercero"
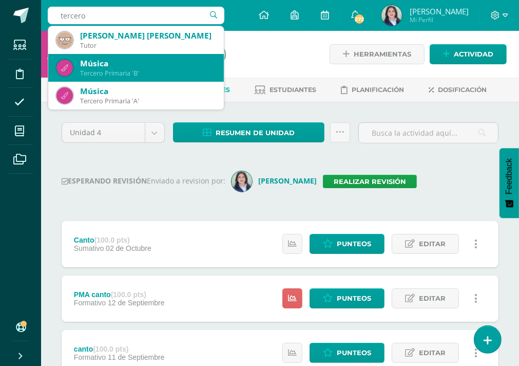
click at [135, 66] on div "Música" at bounding box center [148, 63] width 136 height 11
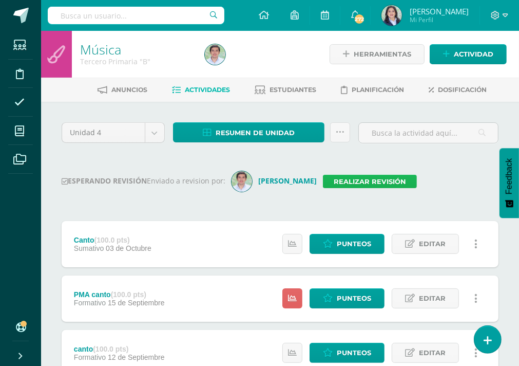
click at [356, 179] on link "Realizar revisión" at bounding box center [370, 181] width 94 height 13
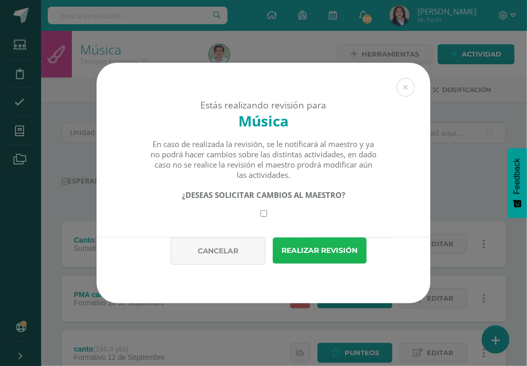
click at [339, 250] on button "Realizar revisión" at bounding box center [320, 250] width 94 height 26
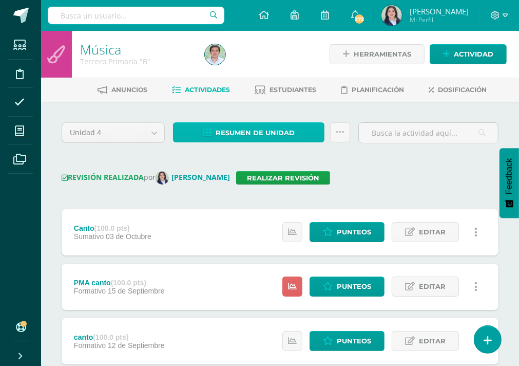
click at [265, 128] on span "Resumen de unidad" at bounding box center [255, 132] width 79 height 19
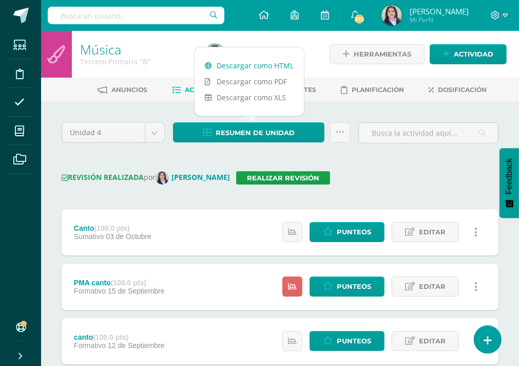
click at [250, 67] on link "Descargar como HTML" at bounding box center [249, 66] width 109 height 16
click at [339, 133] on icon at bounding box center [340, 132] width 9 height 9
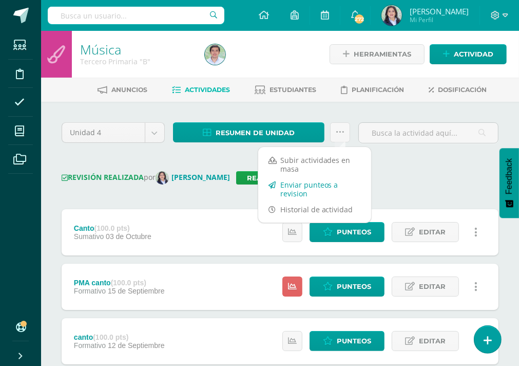
click at [307, 186] on link "Enviar punteos a revision" at bounding box center [314, 189] width 113 height 25
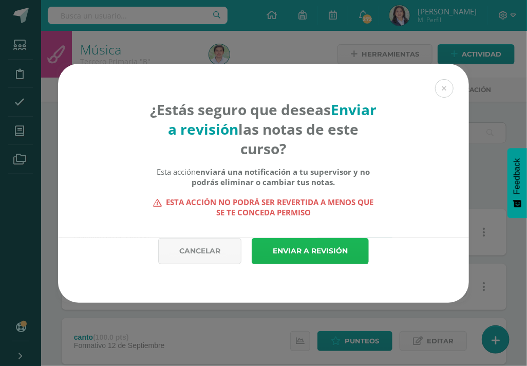
click at [317, 252] on link "Enviar a revisión" at bounding box center [310, 251] width 117 height 26
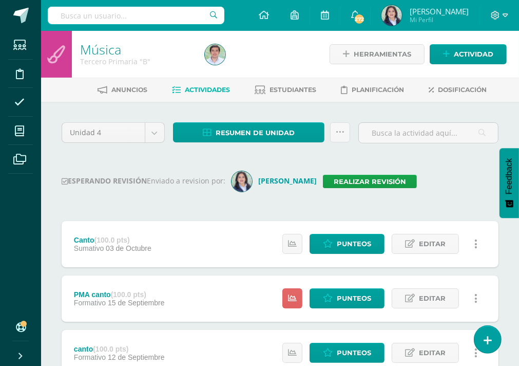
click at [118, 19] on input "text" at bounding box center [136, 15] width 177 height 17
type input "tercero"
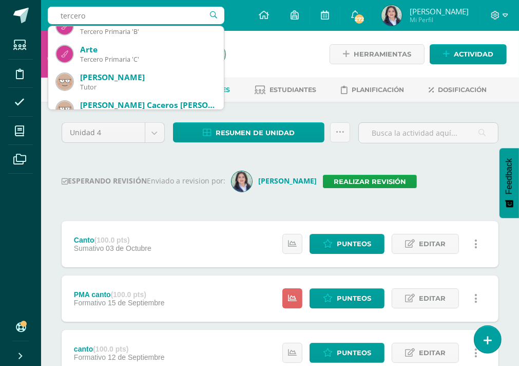
scroll to position [154, 0]
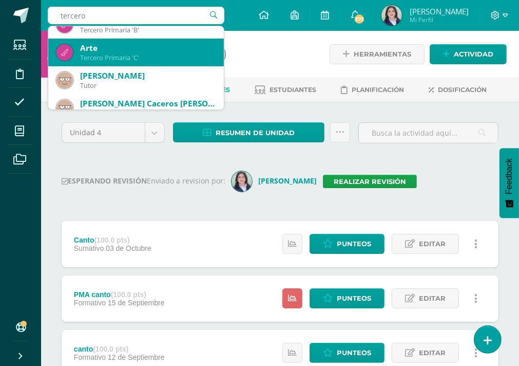
click at [149, 51] on div "Arte" at bounding box center [148, 48] width 136 height 11
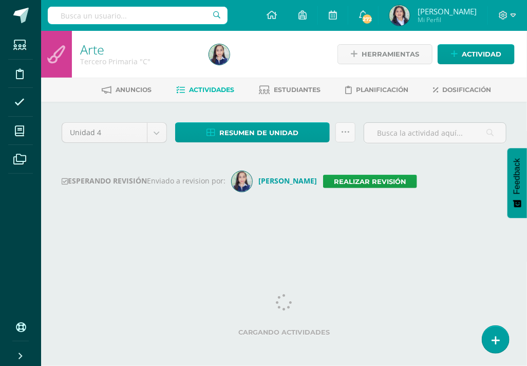
click at [126, 13] on input "text" at bounding box center [138, 15] width 180 height 17
type input "tercero"
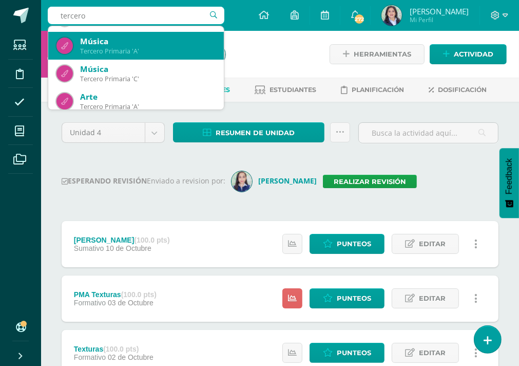
scroll to position [51, 0]
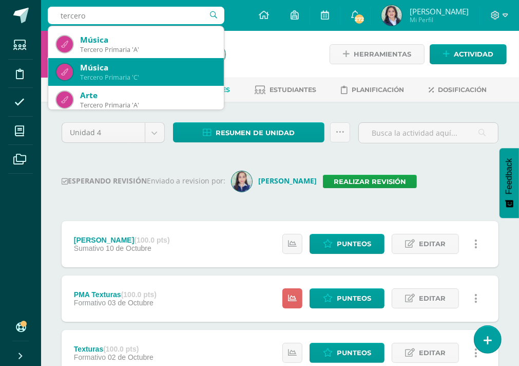
click at [155, 70] on div "Música" at bounding box center [148, 67] width 136 height 11
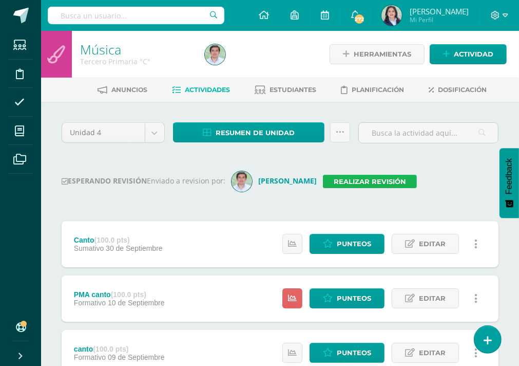
click at [362, 182] on link "Realizar revisión" at bounding box center [370, 181] width 94 height 13
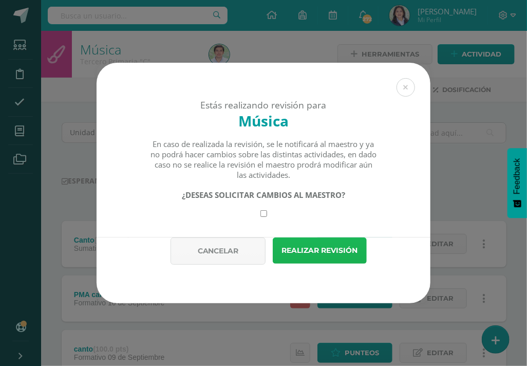
click at [323, 252] on button "Realizar revisión" at bounding box center [320, 250] width 94 height 26
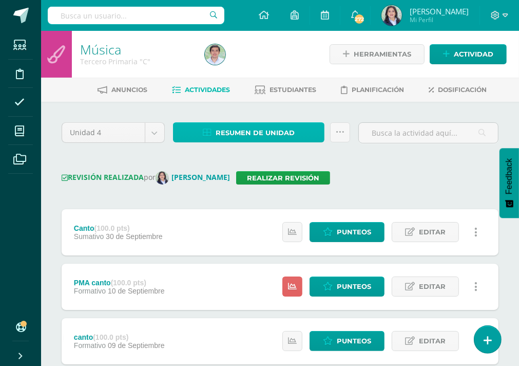
click at [249, 132] on span "Resumen de unidad" at bounding box center [255, 132] width 79 height 19
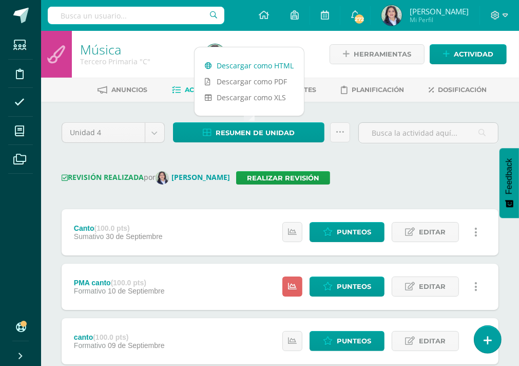
click at [251, 63] on link "Descargar como HTML" at bounding box center [249, 66] width 109 height 16
click at [343, 135] on icon at bounding box center [340, 132] width 9 height 9
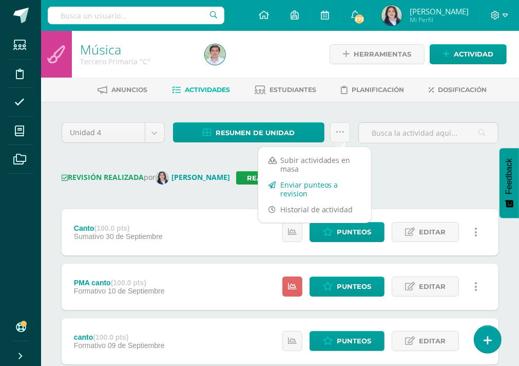
click at [302, 188] on link "Enviar punteos a revision" at bounding box center [314, 189] width 113 height 25
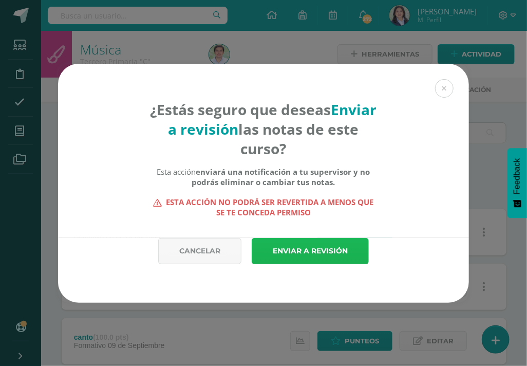
click at [323, 248] on link "Enviar a revisión" at bounding box center [310, 251] width 117 height 26
